Goal: Task Accomplishment & Management: Complete application form

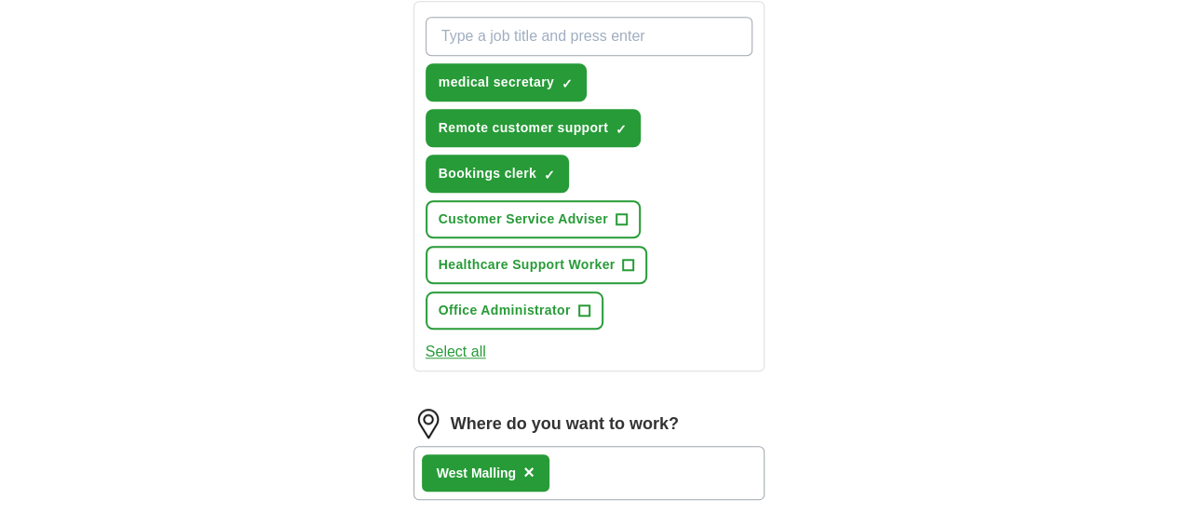
scroll to position [745, 0]
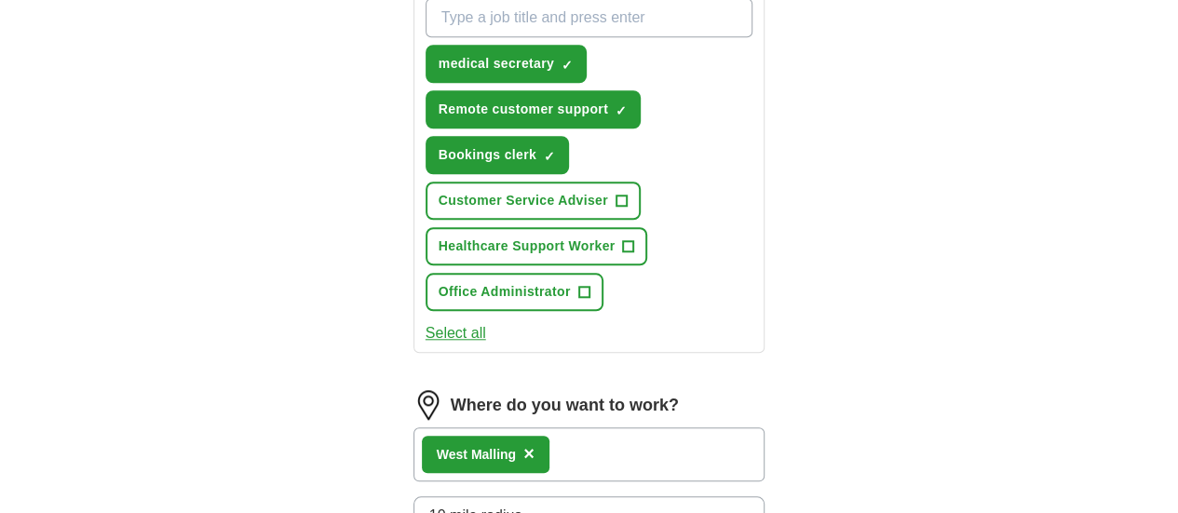
click at [491, 436] on div "West Malling ×" at bounding box center [486, 454] width 128 height 37
click at [523, 443] on span "×" at bounding box center [528, 453] width 11 height 20
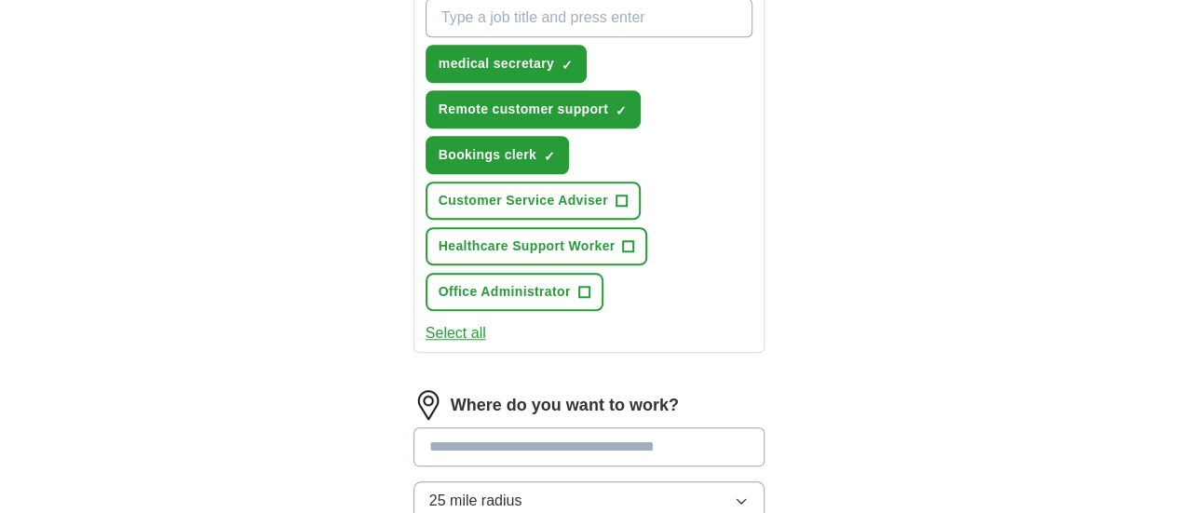
click at [486, 427] on input at bounding box center [589, 446] width 352 height 39
type input "******"
drag, startPoint x: 470, startPoint y: 270, endPoint x: 377, endPoint y: 274, distance: 93.2
click at [413, 427] on input "******" at bounding box center [589, 446] width 352 height 39
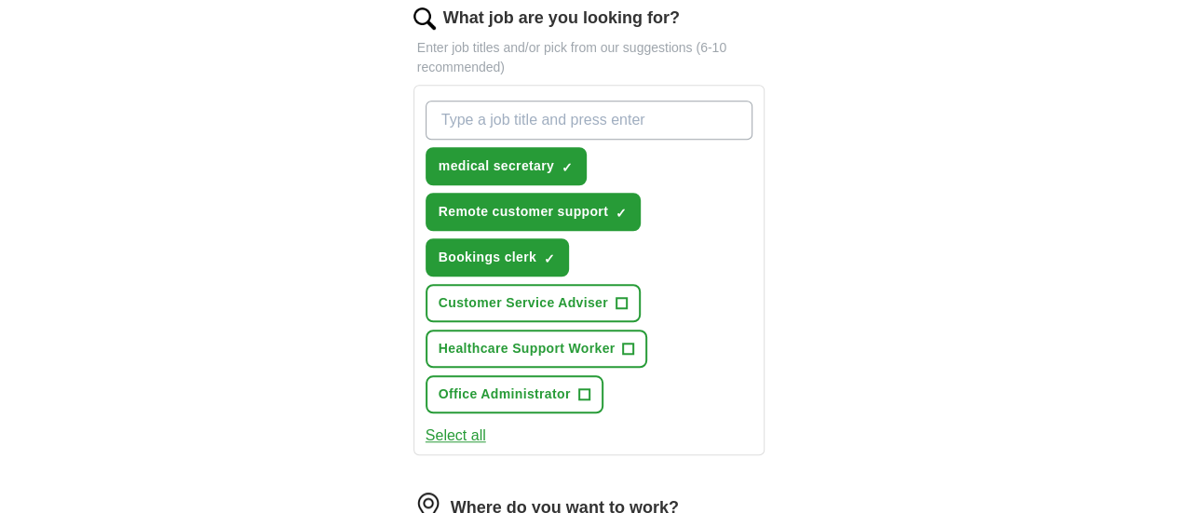
scroll to position [559, 0]
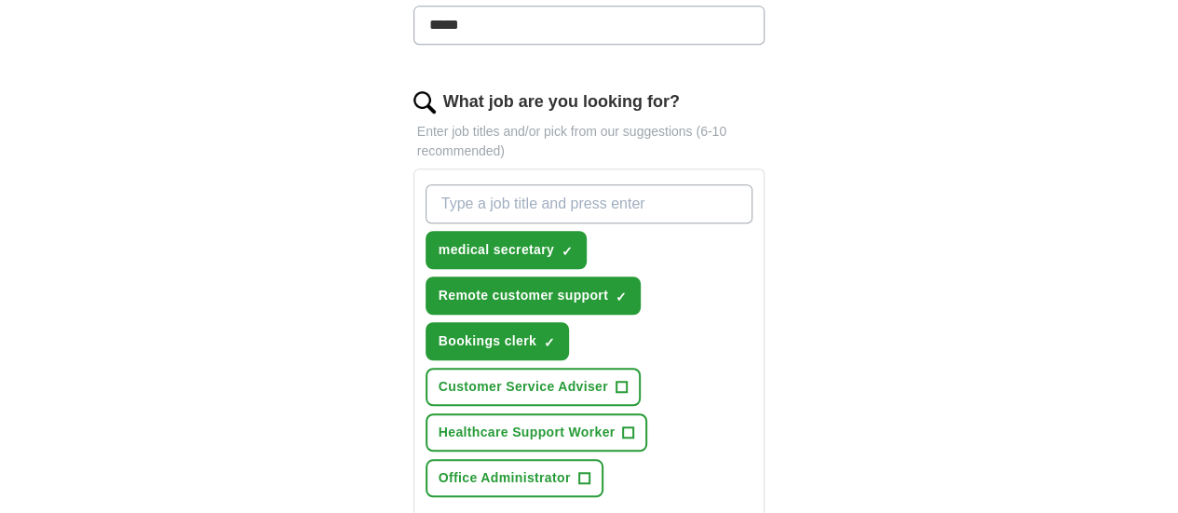
click at [546, 184] on input "What job are you looking for?" at bounding box center [589, 203] width 328 height 39
type input "r"
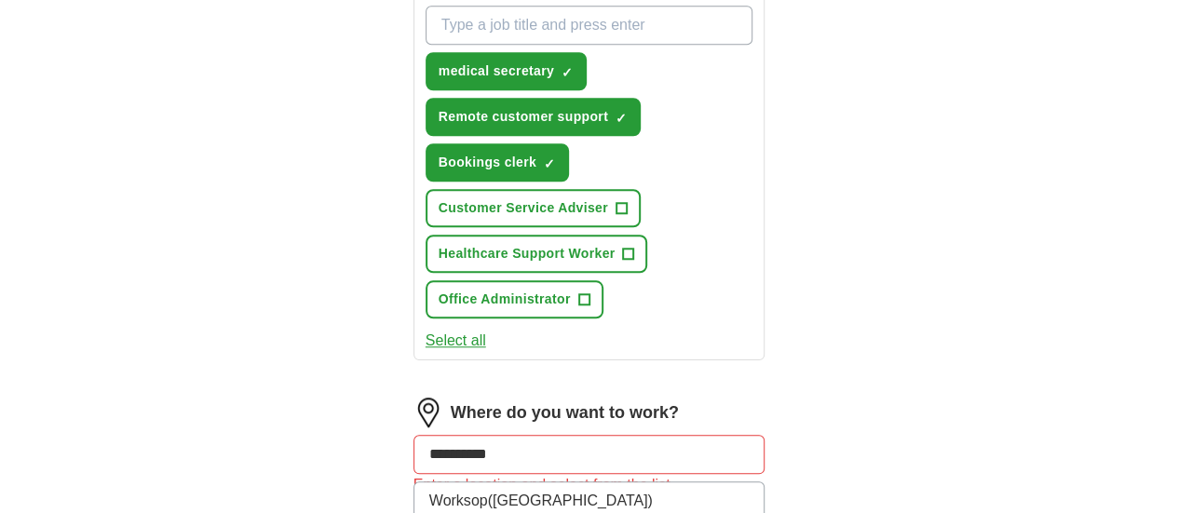
scroll to position [745, 0]
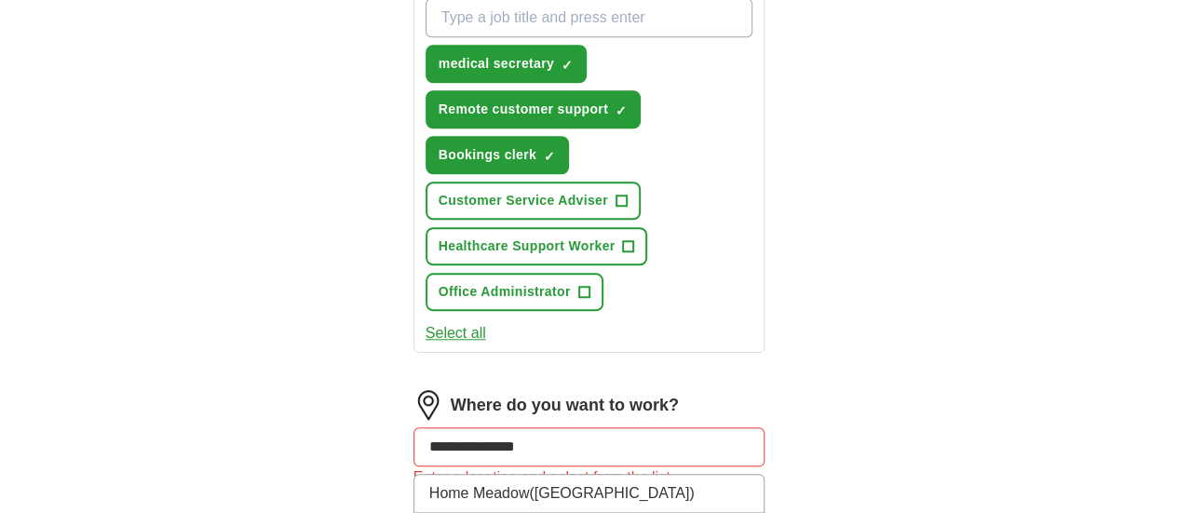
drag, startPoint x: 511, startPoint y: 258, endPoint x: 338, endPoint y: 280, distance: 174.6
click at [351, 280] on div "**********" at bounding box center [589, 162] width 477 height 1492
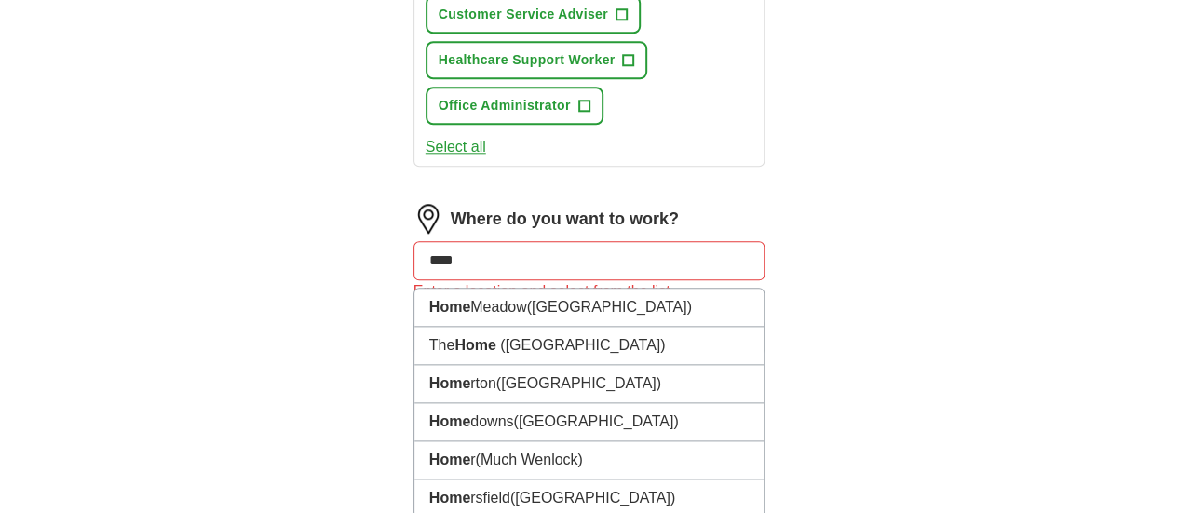
scroll to position [1117, 0]
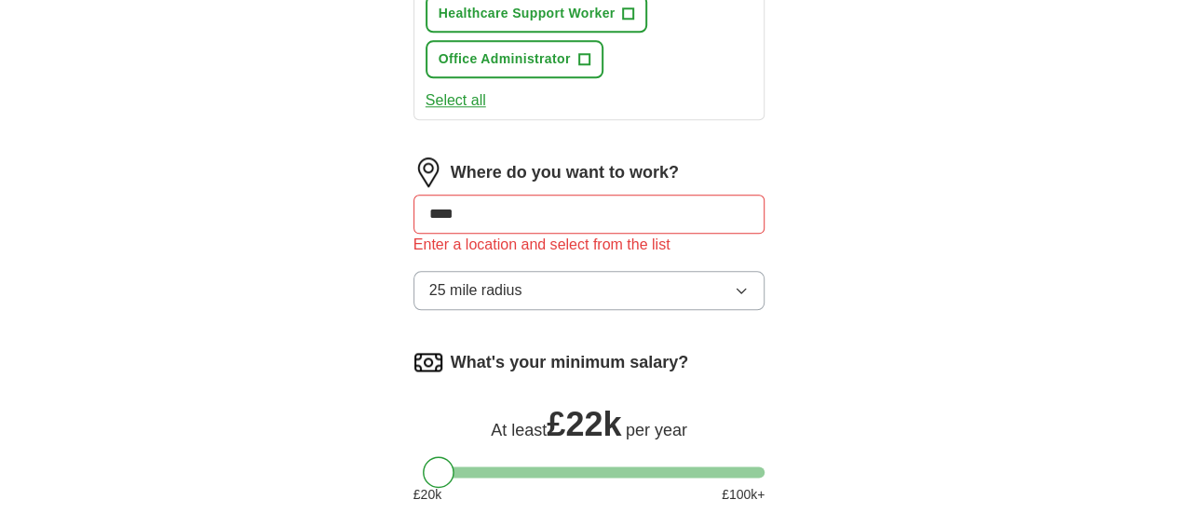
scroll to position [1024, 0]
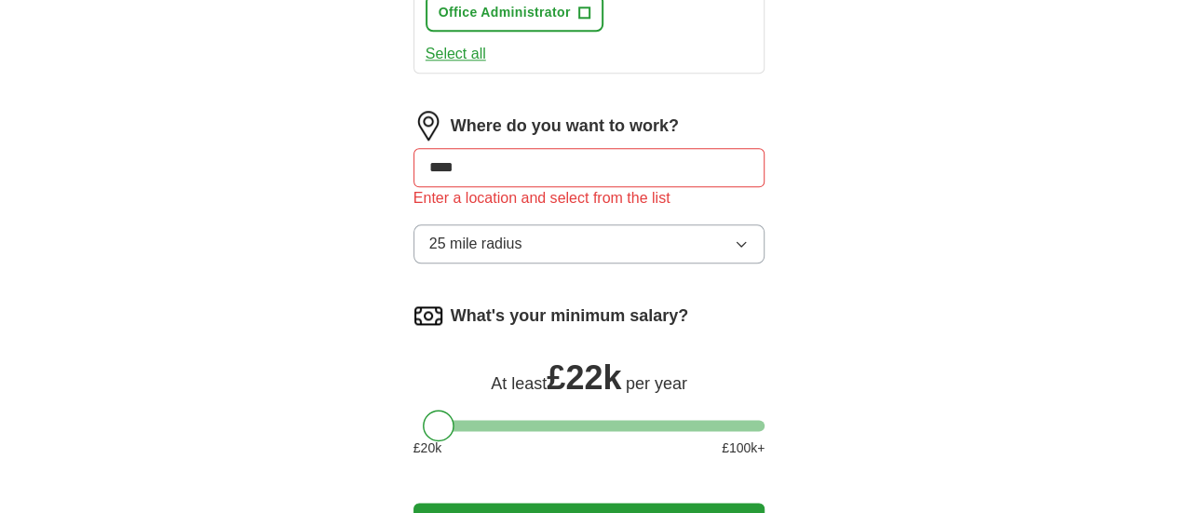
click at [551, 224] on button "25 mile radius" at bounding box center [589, 243] width 352 height 39
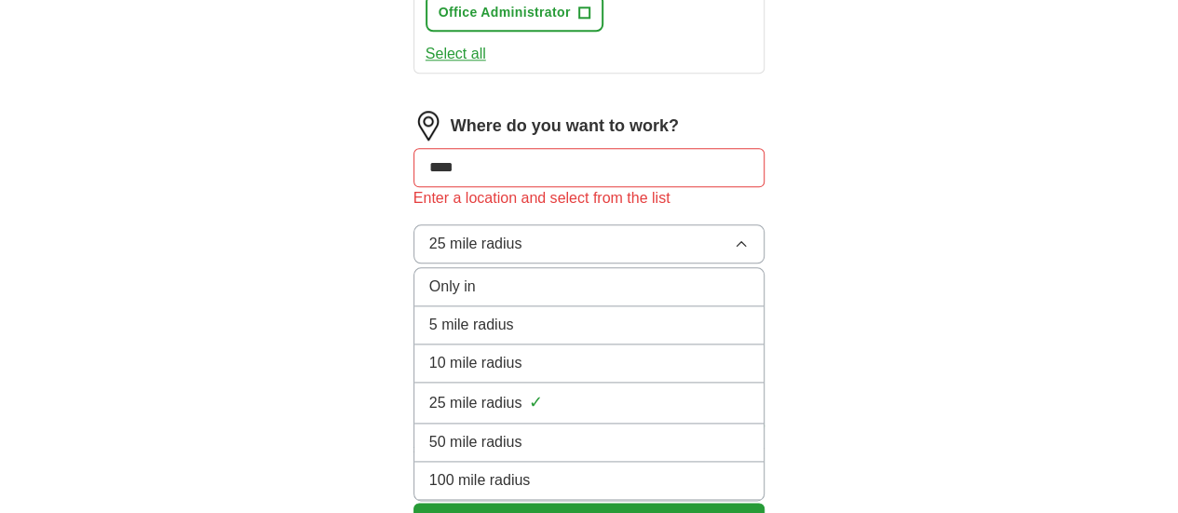
click at [537, 276] on div "Only in" at bounding box center [589, 287] width 320 height 22
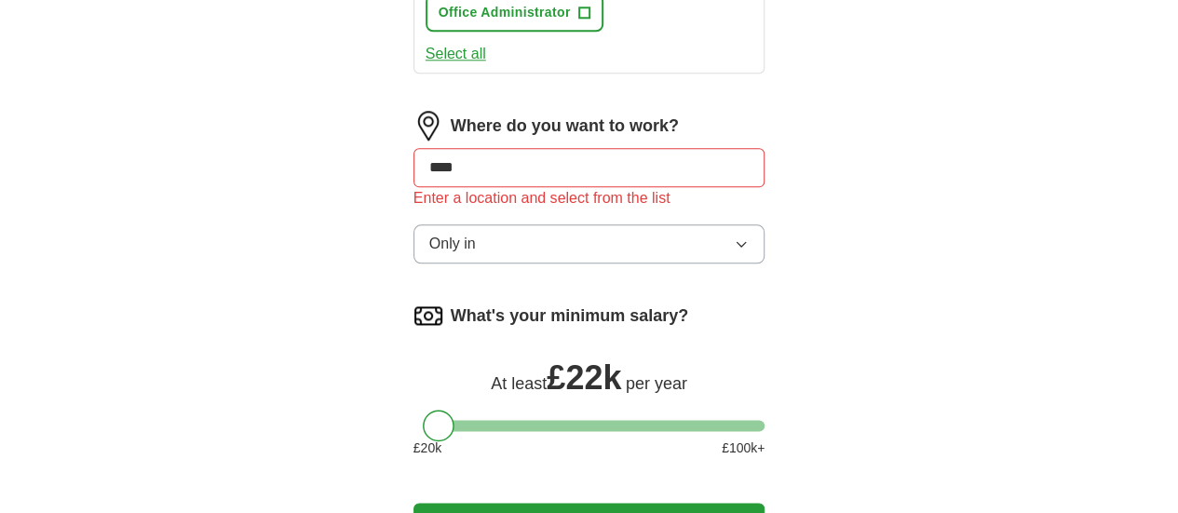
scroll to position [745, 0]
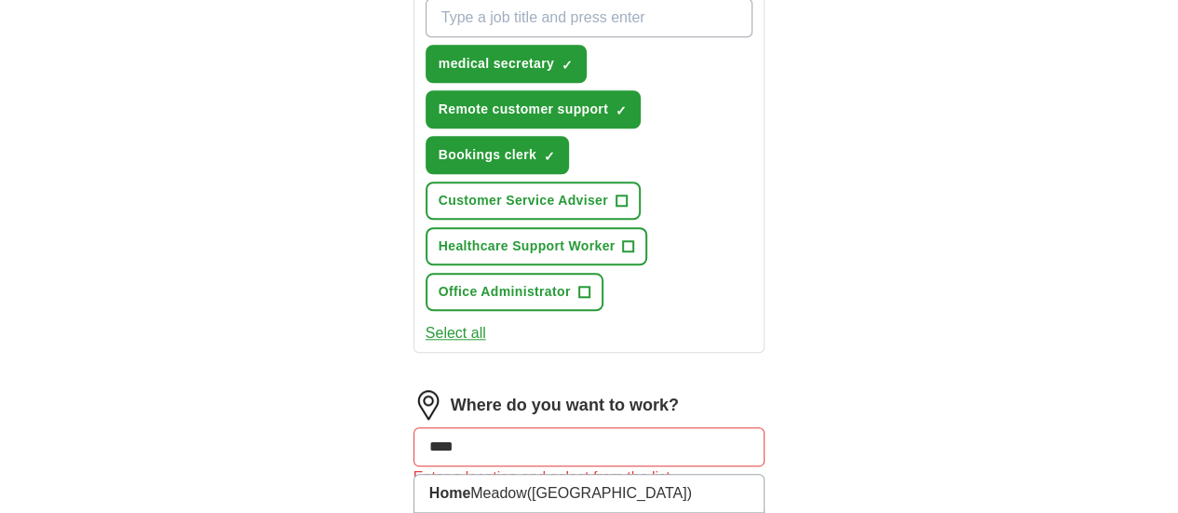
click at [492, 427] on input "****" at bounding box center [589, 446] width 352 height 39
type input "*"
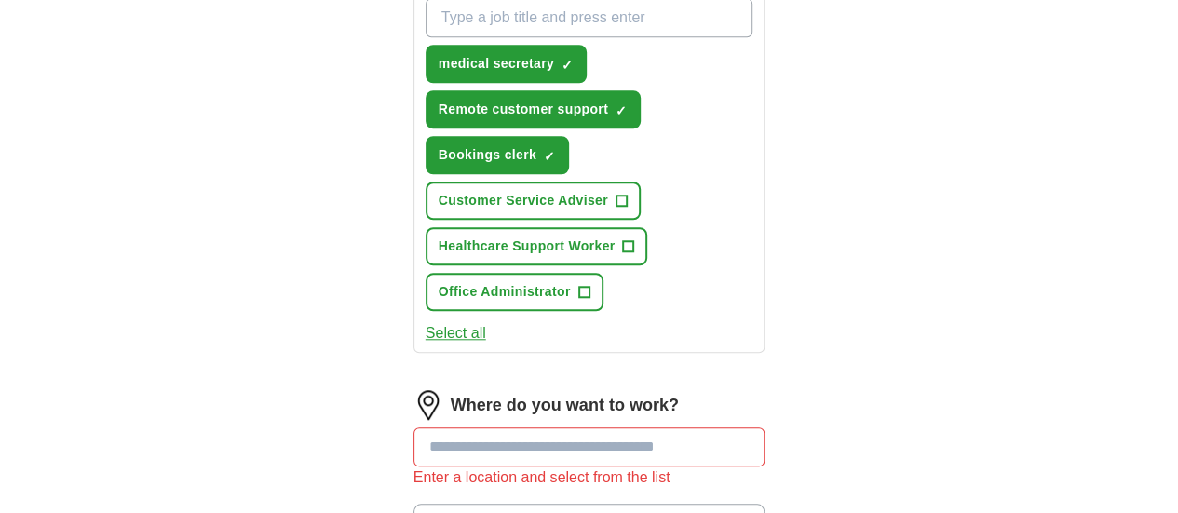
click at [828, 189] on div "Let ApplyIQ do the hard work of searching and applying for jobs. Just tell us w…" at bounding box center [589, 162] width 477 height 1492
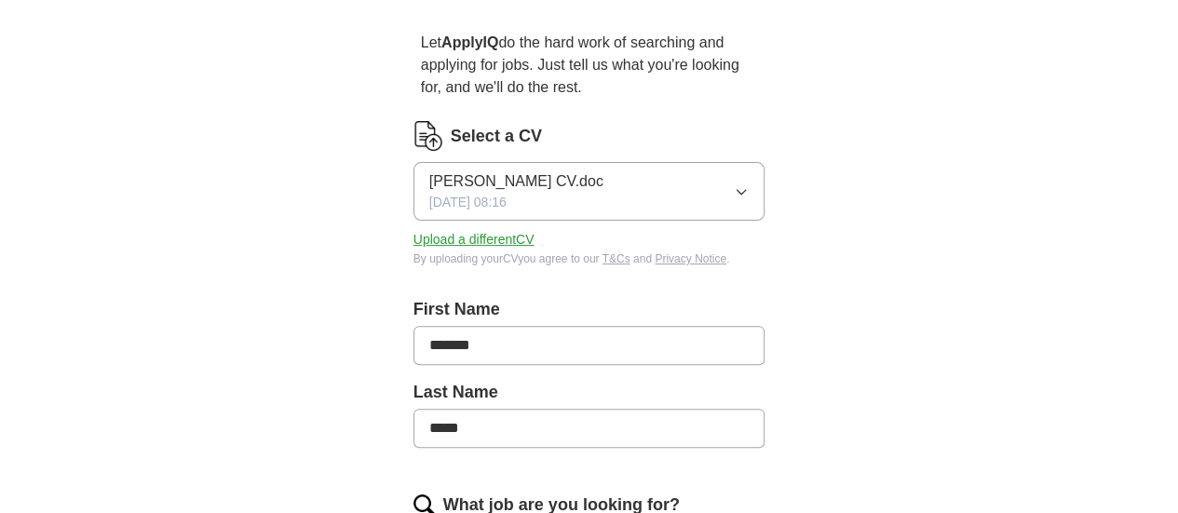
scroll to position [0, 0]
